Goal: Check status: Check status

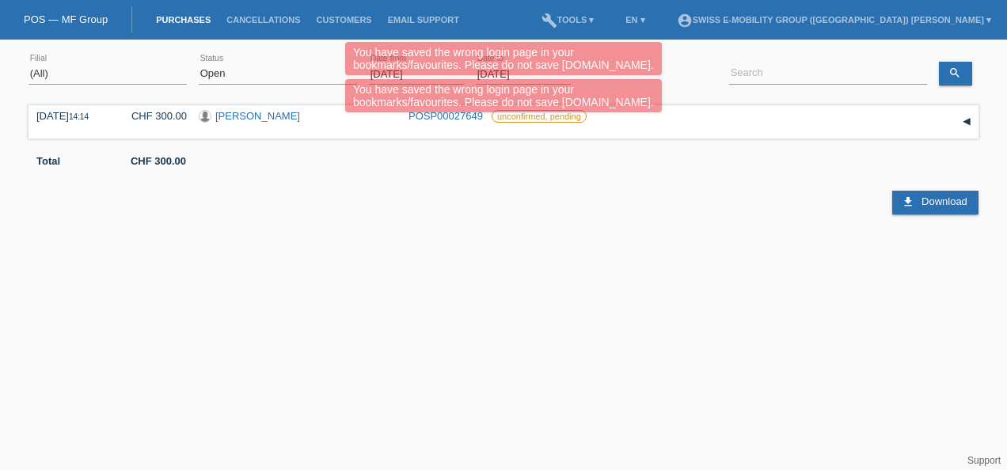
click at [287, 70] on div "You have saved the wrong login page in your bookmarks/favourites. Please do not…" at bounding box center [503, 79] width 604 height 74
click at [286, 76] on div "You have saved the wrong login page in your bookmarks/favourites. Please do not…" at bounding box center [503, 79] width 604 height 74
click at [717, 193] on div "download Download" at bounding box center [503, 190] width 950 height 47
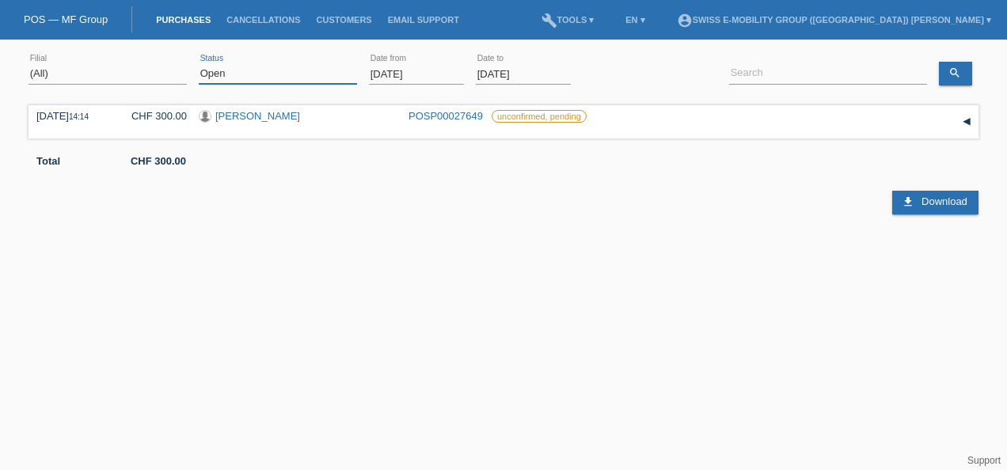
click at [237, 73] on select "(All) New Open Returned Stepped back / Cancelled Completed" at bounding box center [278, 73] width 158 height 19
select select "ALL"
click at [199, 64] on select "(All) New Open Returned Stepped back / Cancelled Completed" at bounding box center [278, 73] width 158 height 19
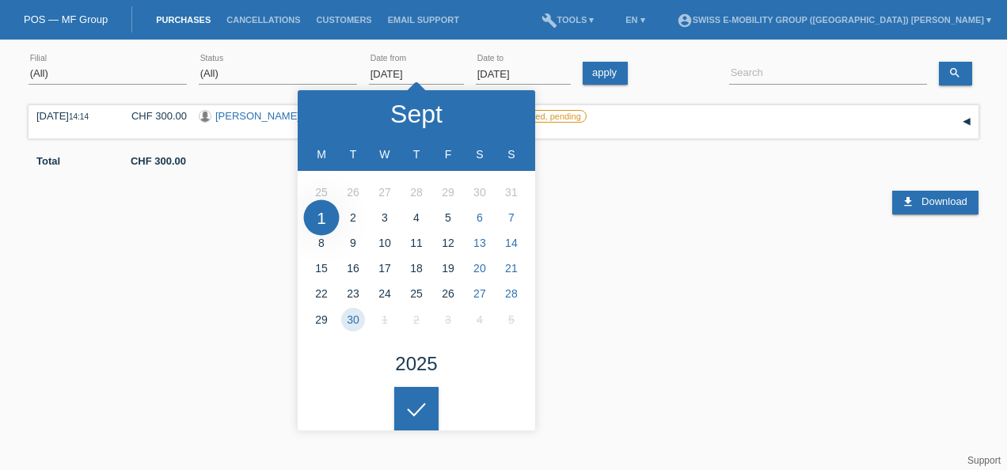
click at [395, 70] on input "[DATE]" at bounding box center [416, 74] width 95 height 20
click at [331, 111] on icon at bounding box center [327, 114] width 13 height 13
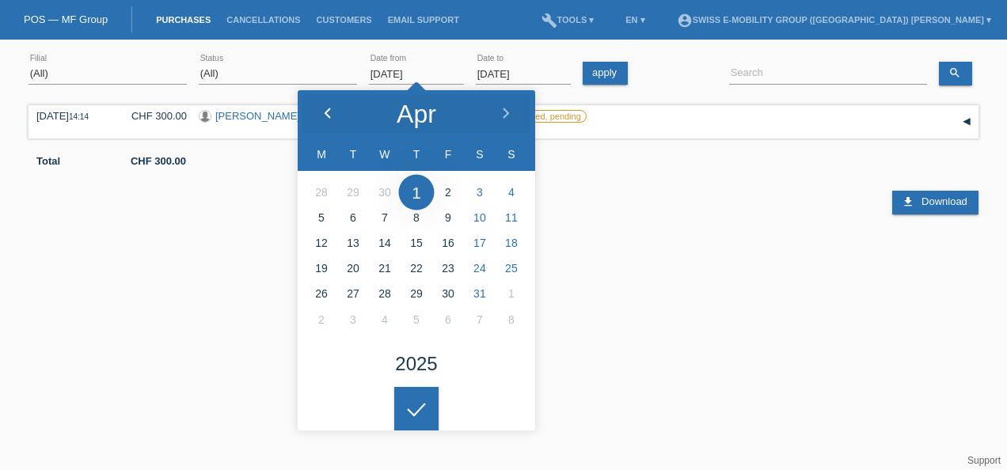
click at [331, 111] on icon at bounding box center [327, 114] width 13 height 13
click at [328, 110] on polyline at bounding box center [327, 112] width 5 height 9
type input "01.01.2025"
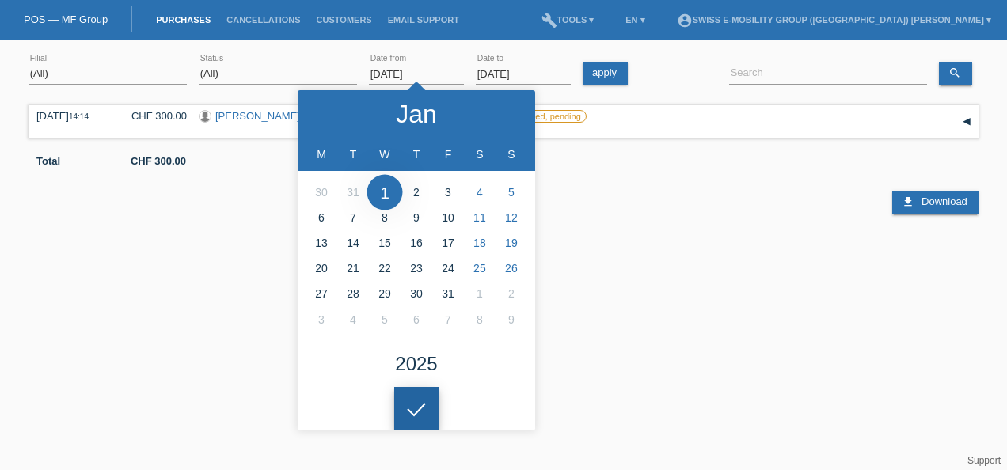
click at [429, 260] on html "You have saved the wrong login page in your bookmarks/favourites. Please do not…" at bounding box center [503, 130] width 1007 height 260
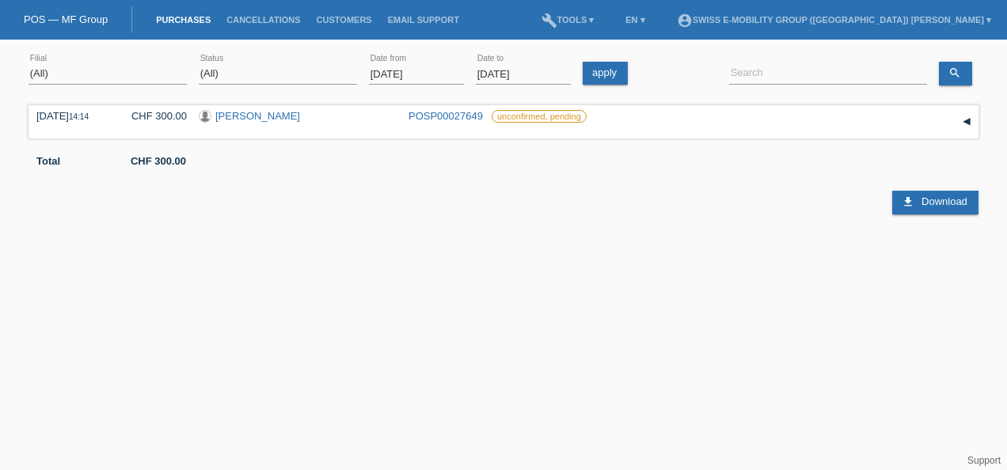
click at [628, 78] on div "apply" at bounding box center [607, 73] width 51 height 23
click at [597, 70] on link "apply" at bounding box center [604, 73] width 45 height 23
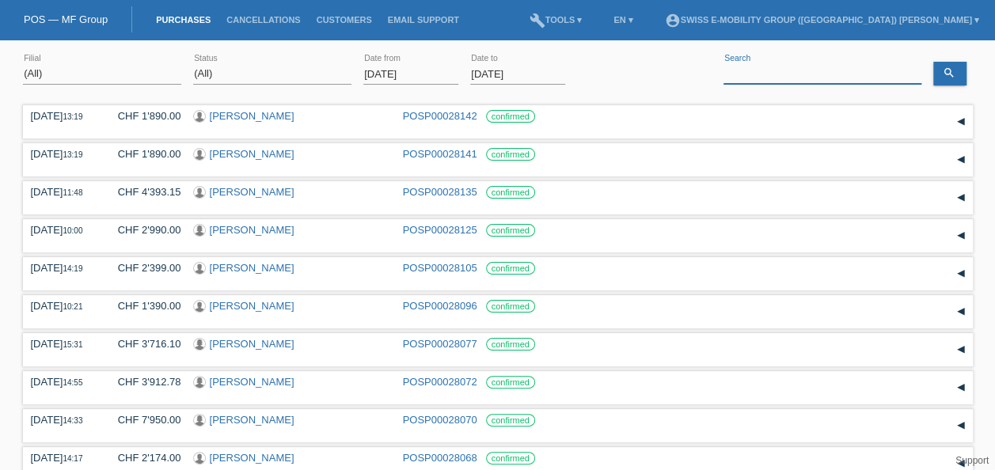
click at [776, 70] on input at bounding box center [822, 74] width 198 height 20
paste input "Barros De Almeida Joào Paulo"
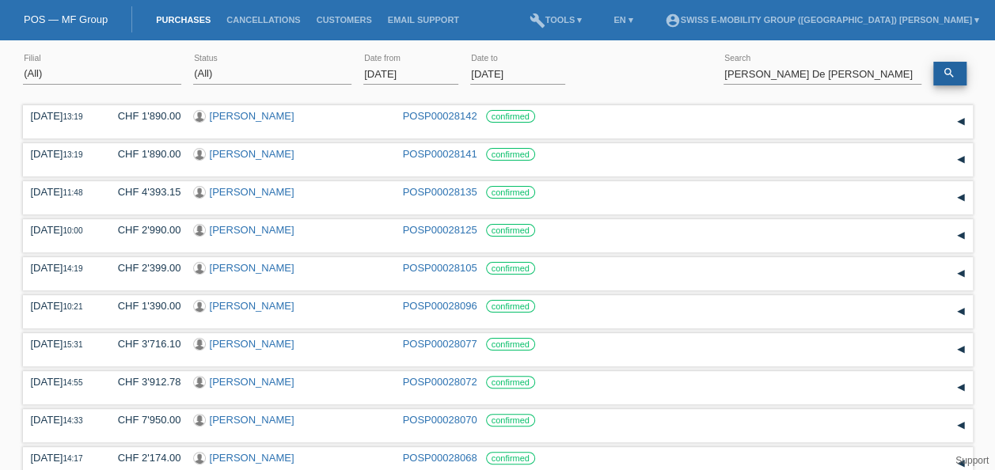
click at [959, 71] on link "search" at bounding box center [949, 74] width 33 height 24
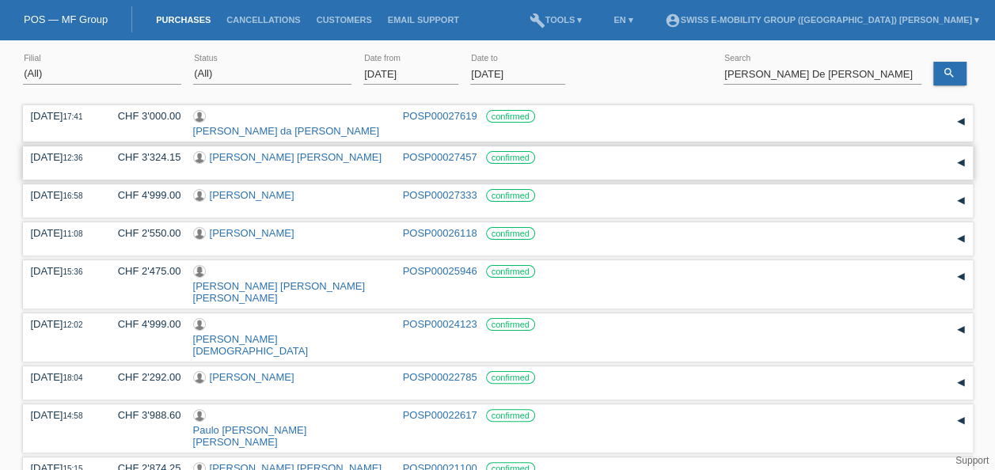
drag, startPoint x: 30, startPoint y: 154, endPoint x: 535, endPoint y: 164, distance: 505.0
click at [535, 164] on div "13.09.2025 12:36 CHF 3'324.15 Joào Paulo Barros De Almeida POSP00027457 confirm…" at bounding box center [498, 163] width 934 height 24
copy div "13.09.2025 12:36 CHF 3'324.15 Joào Paulo Barros De Almeida POSP00027457 confirm…"
click at [887, 70] on input "Barros De Almeida Joào Paulo" at bounding box center [822, 74] width 198 height 20
paste input "Xhumshiti Driton"
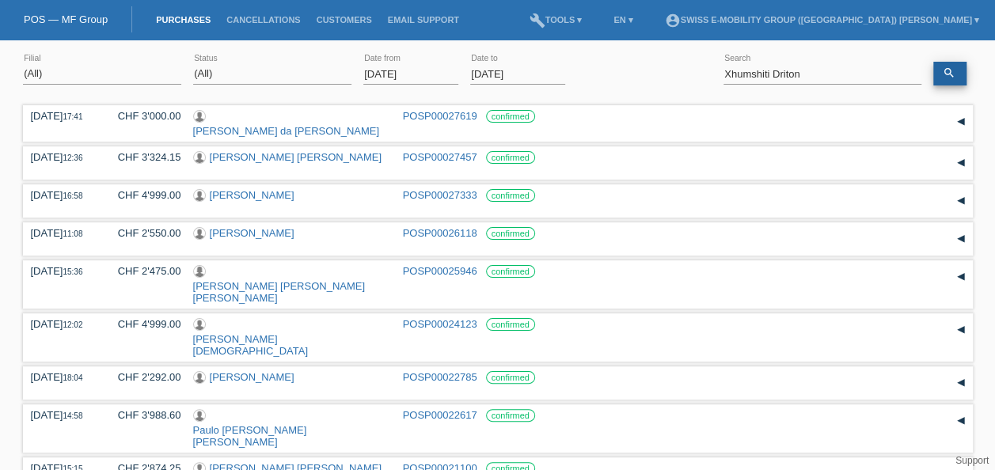
click at [945, 81] on link "search" at bounding box center [949, 74] width 33 height 24
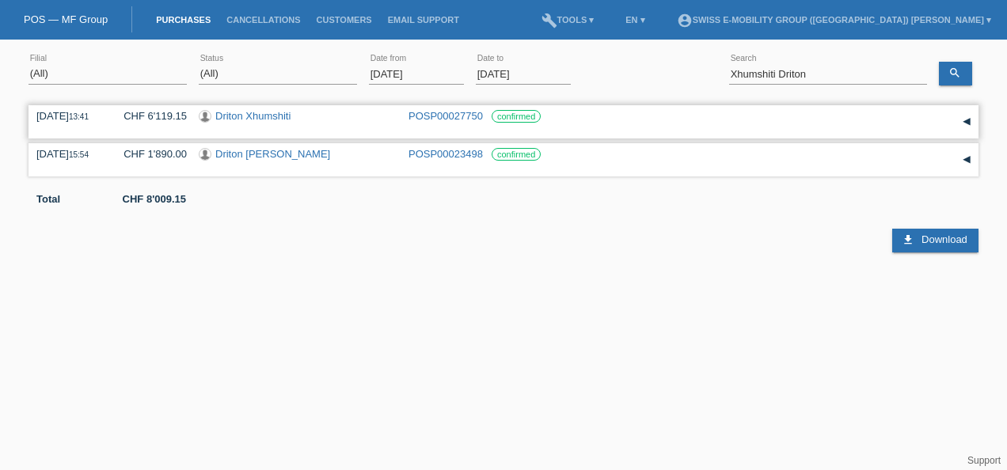
drag, startPoint x: 33, startPoint y: 112, endPoint x: 549, endPoint y: 118, distance: 516.0
click at [549, 118] on div "19.09.2025 13:41 CHF 6'119.15 Driton Xhumshiti POSP00027750 confirmed Reservati…" at bounding box center [503, 121] width 950 height 33
copy div "19.09.2025 13:41 CHF 6'119.15 Driton Xhumshiti POSP00027750 confirmed"
click at [839, 76] on input "Xhumshiti Driton" at bounding box center [828, 74] width 198 height 20
paste input "Moya Gonzales Iva"
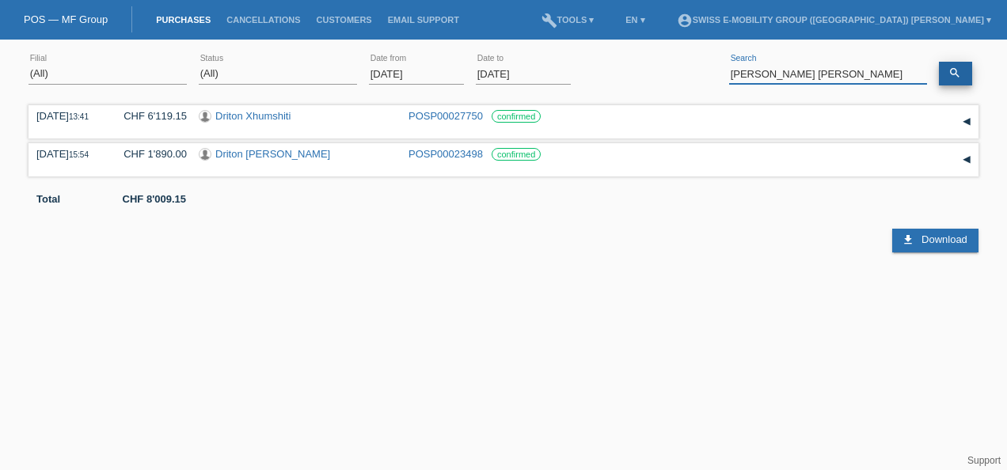
type input "[PERSON_NAME] [PERSON_NAME]"
click at [962, 68] on link "search" at bounding box center [955, 74] width 33 height 24
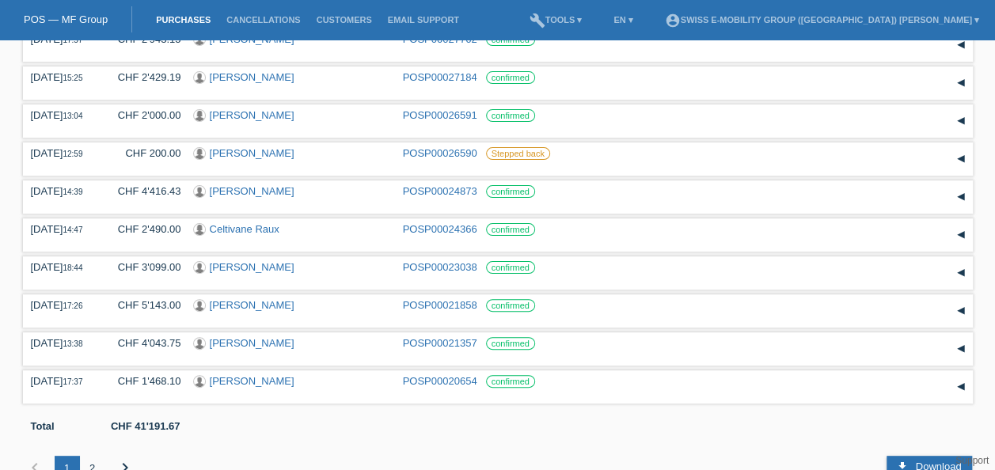
scroll to position [116, 0]
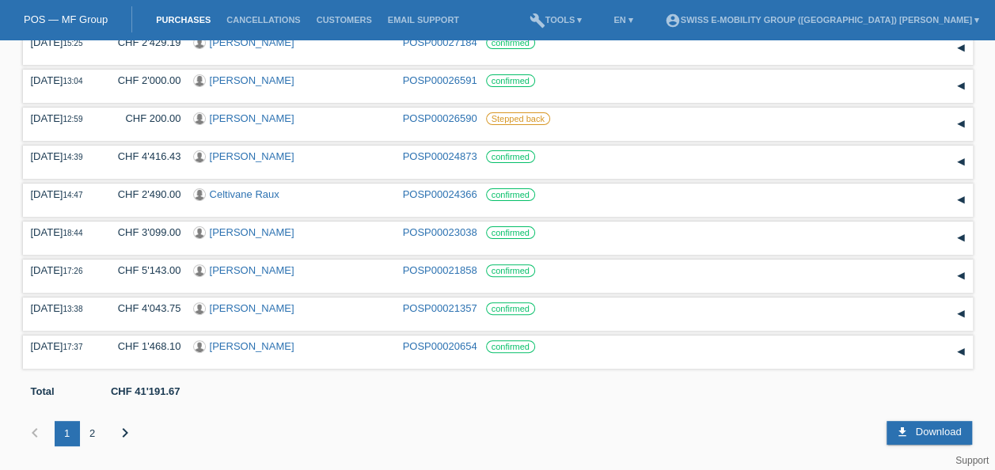
click at [89, 427] on div "2" at bounding box center [92, 433] width 25 height 25
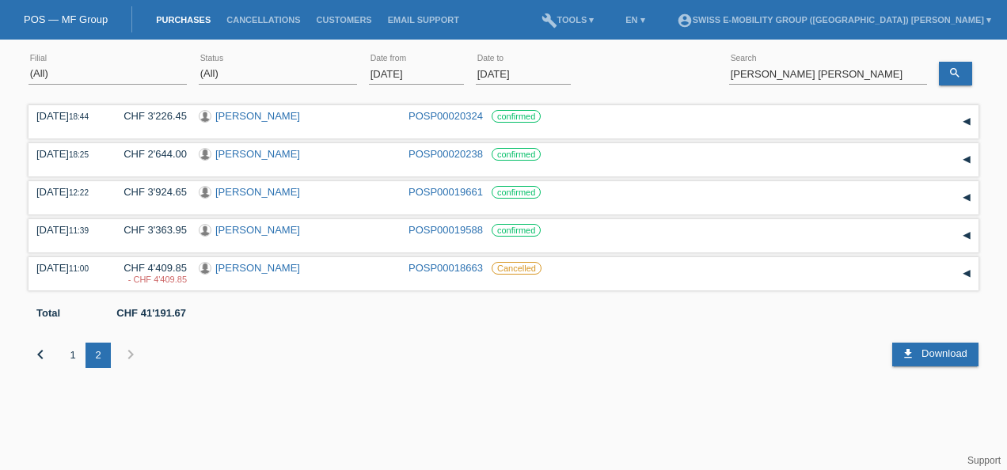
click at [71, 355] on div "1" at bounding box center [72, 355] width 25 height 25
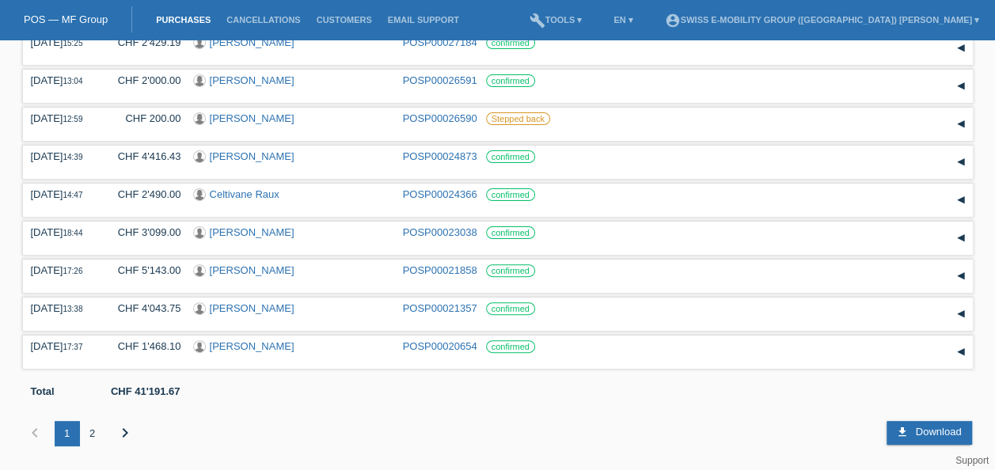
scroll to position [116, 0]
click at [90, 430] on div "2" at bounding box center [92, 433] width 25 height 25
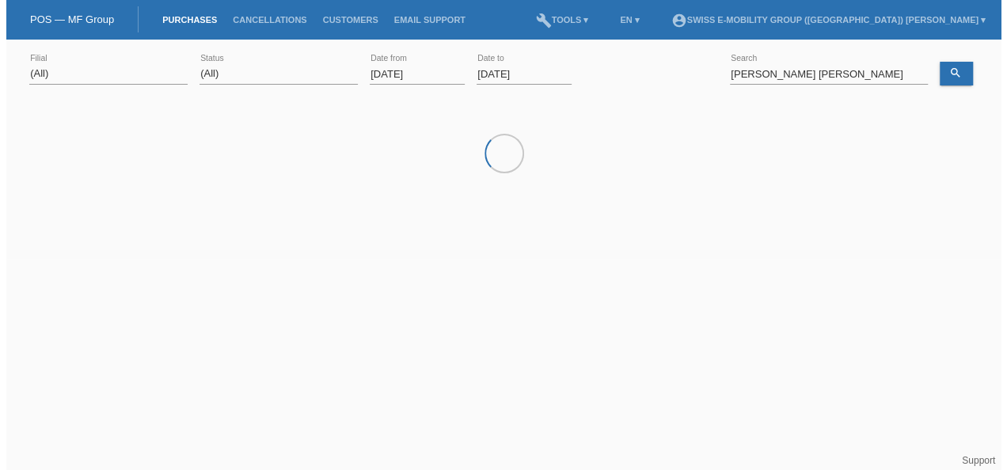
scroll to position [0, 0]
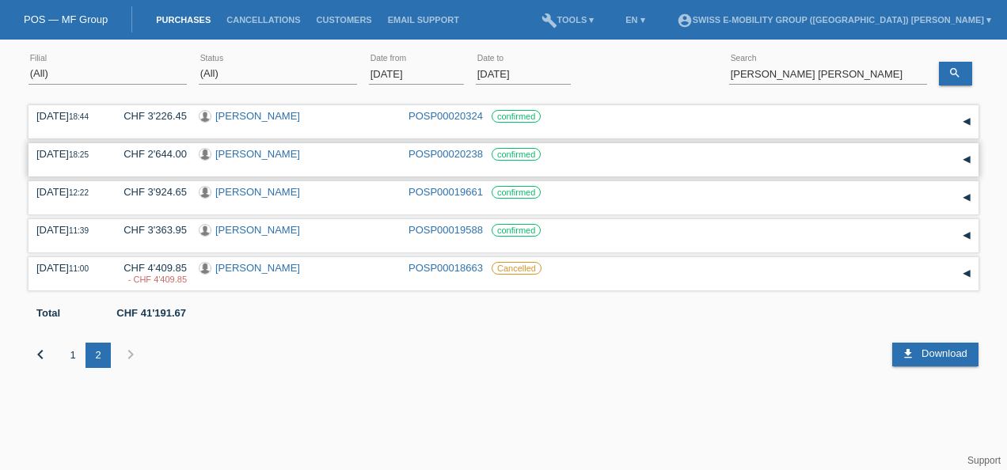
click at [449, 151] on link "POSP00020238" at bounding box center [445, 154] width 74 height 12
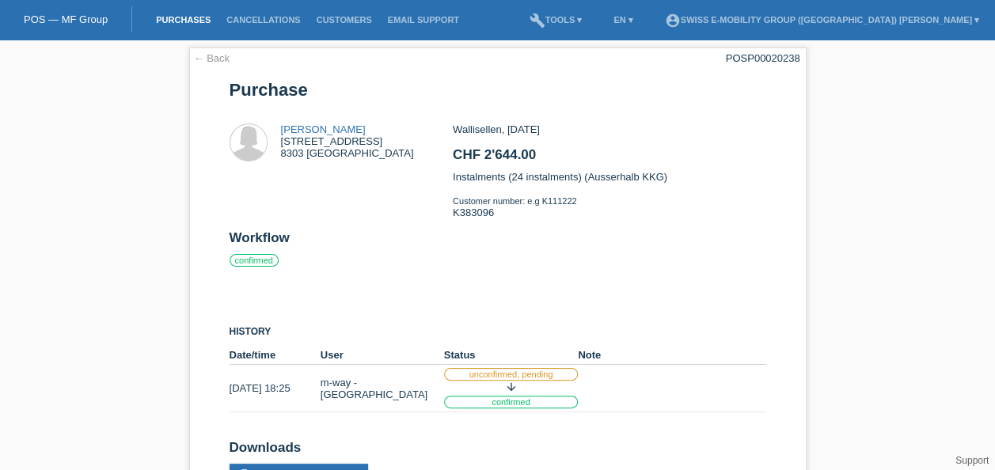
click at [182, 16] on link "Purchases" at bounding box center [183, 19] width 70 height 9
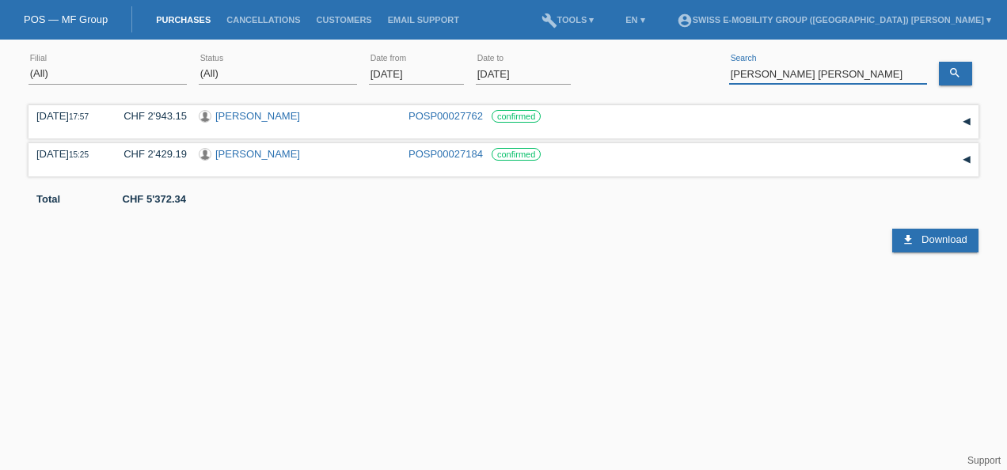
click at [836, 76] on input "[PERSON_NAME] [PERSON_NAME]" at bounding box center [828, 74] width 198 height 20
click at [968, 76] on link "search" at bounding box center [955, 74] width 33 height 24
drag, startPoint x: 38, startPoint y: 111, endPoint x: 549, endPoint y: 119, distance: 511.3
click at [549, 119] on div "[DATE] 17:57 CHF 2'943.15 [PERSON_NAME] POSP00027762 confirmed" at bounding box center [503, 122] width 934 height 24
copy div "[DATE] 17:57 CHF 2'943.15 [PERSON_NAME] POSP00027762 confirmed"
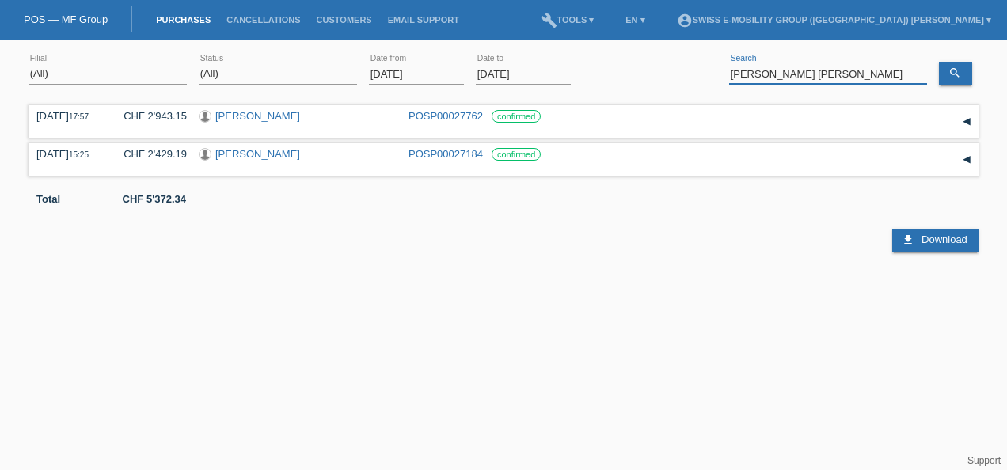
click at [867, 65] on input "[PERSON_NAME] [PERSON_NAME]" at bounding box center [828, 74] width 198 height 20
click at [967, 68] on link "search" at bounding box center [955, 74] width 33 height 24
